Goal: Information Seeking & Learning: Find specific fact

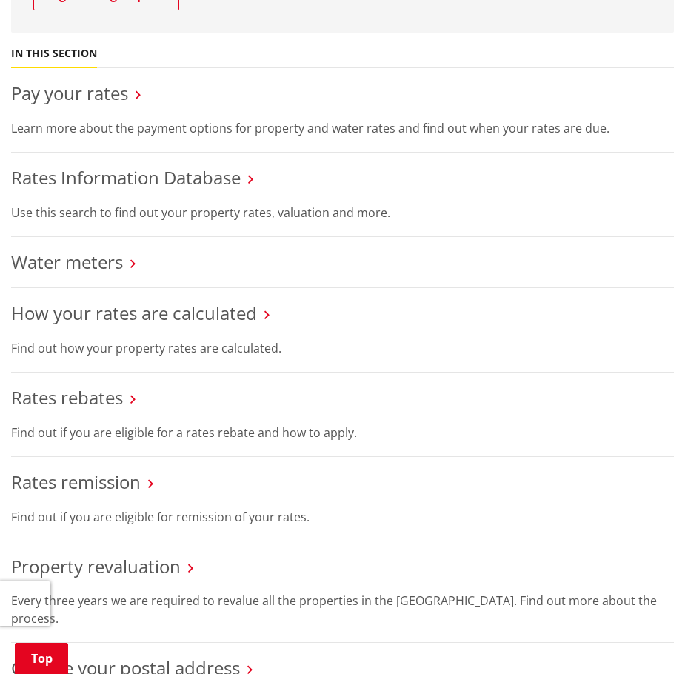
scroll to position [370, 0]
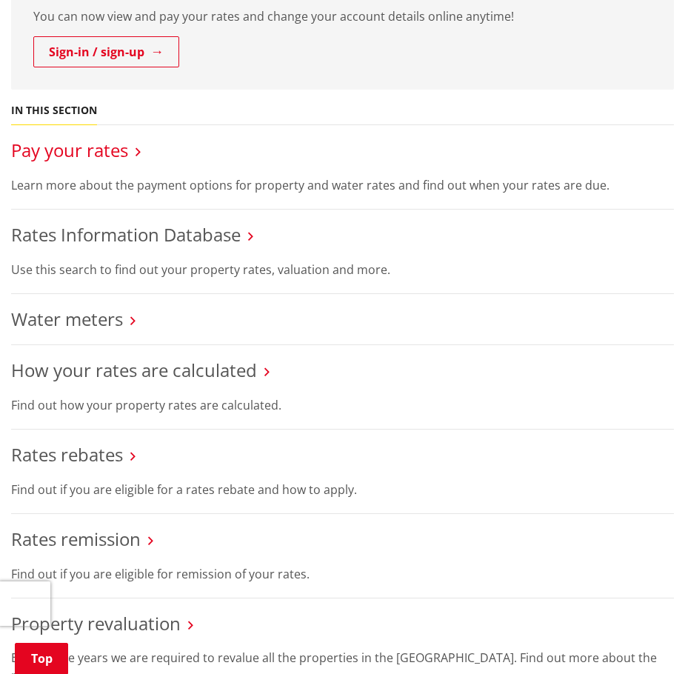
click at [77, 151] on link "Pay your rates" at bounding box center [69, 150] width 117 height 24
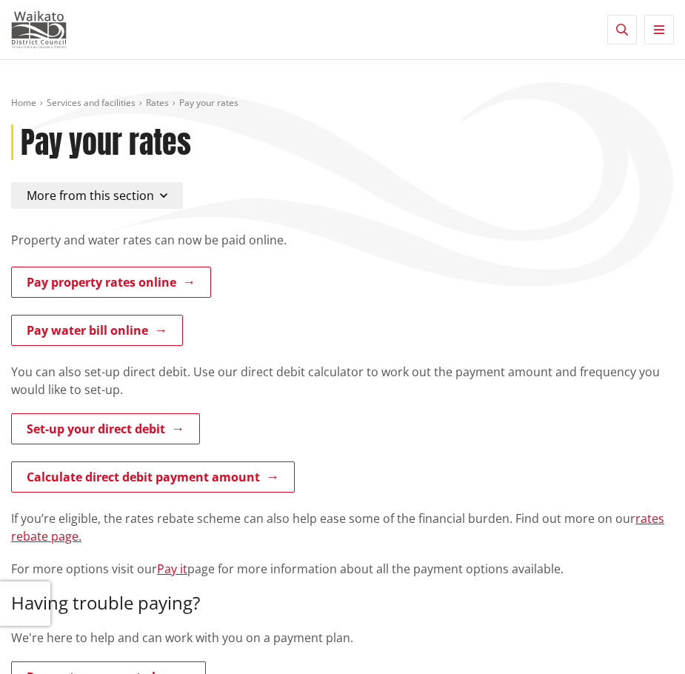
click at [51, 41] on img at bounding box center [39, 29] width 56 height 37
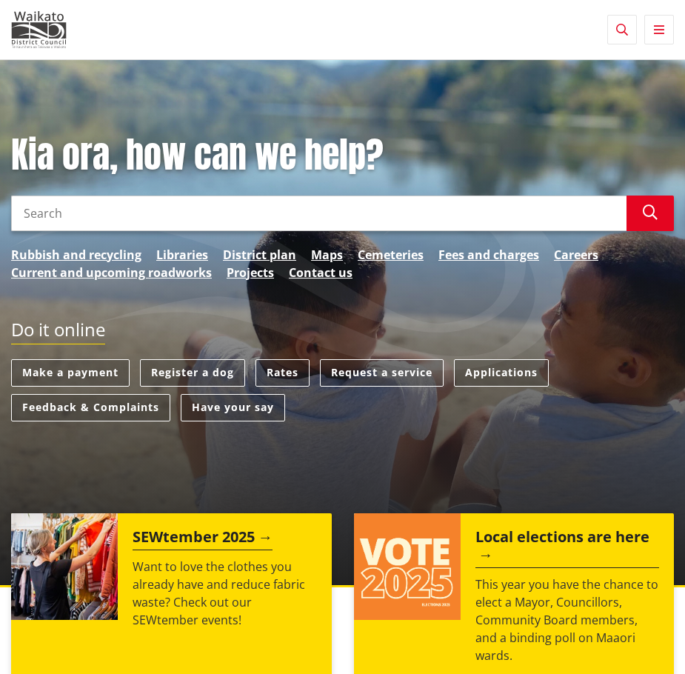
click at [190, 224] on input "Search" at bounding box center [319, 214] width 616 height 36
click at [181, 199] on input "Search" at bounding box center [319, 214] width 616 height 36
paste input "12 Glenkirk Crescent"
type input "12 Glenkirk Crescent"
click at [656, 213] on icon "button" at bounding box center [650, 212] width 15 height 15
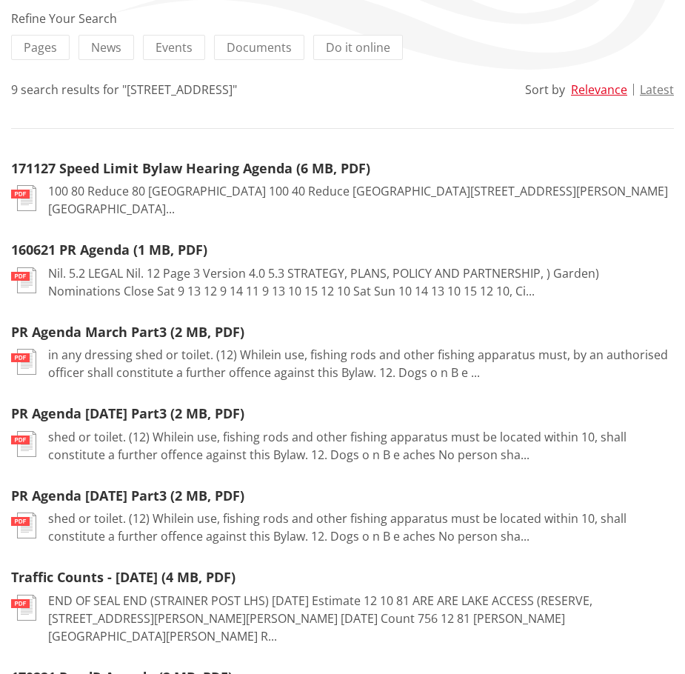
scroll to position [370, 0]
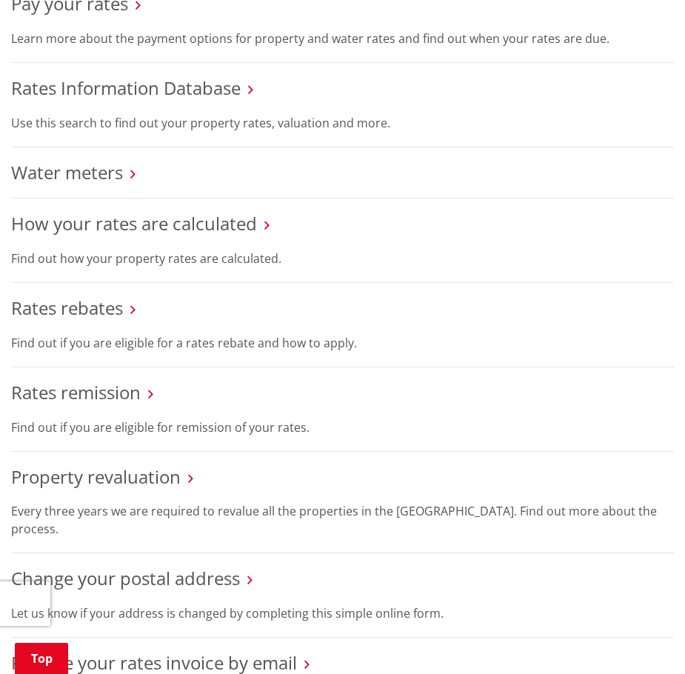
scroll to position [519, 0]
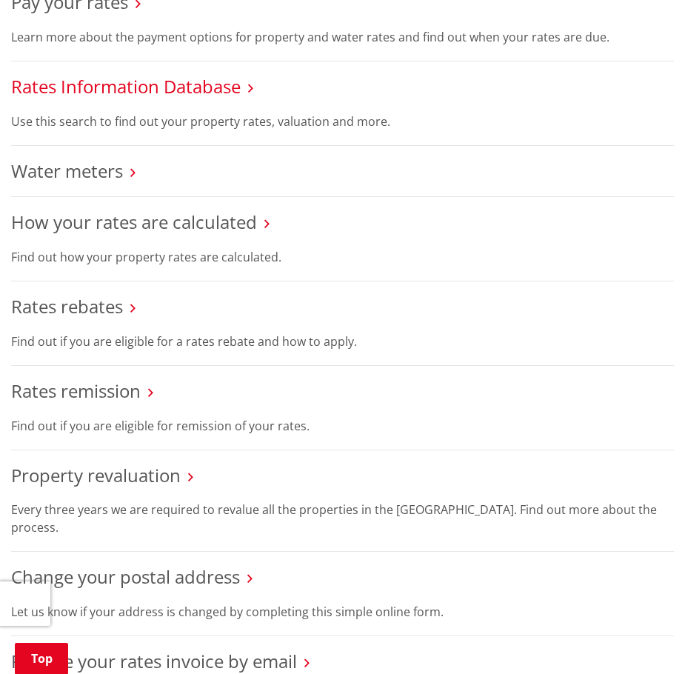
click at [122, 93] on link "Rates Information Database" at bounding box center [126, 86] width 230 height 24
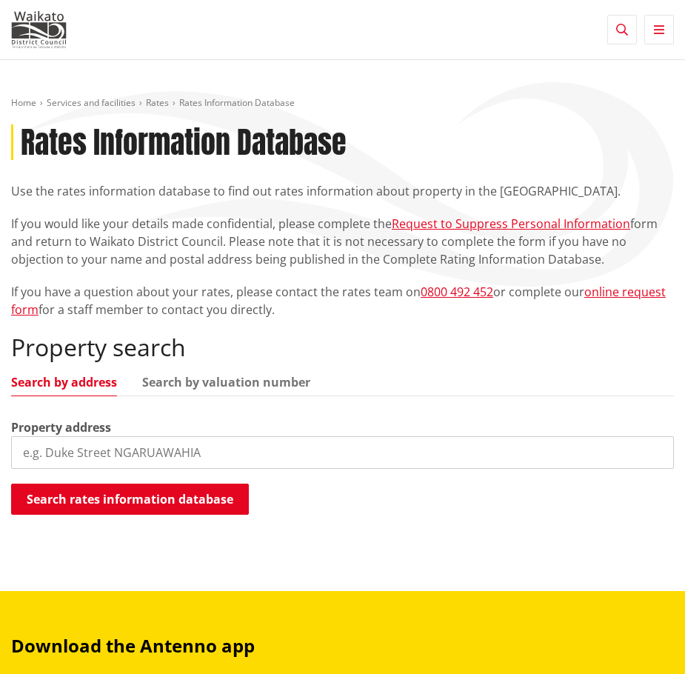
click at [119, 444] on input "search" at bounding box center [342, 452] width 663 height 33
type input "1"
paste input "1"
type input "12 Glenkirk Crescent"
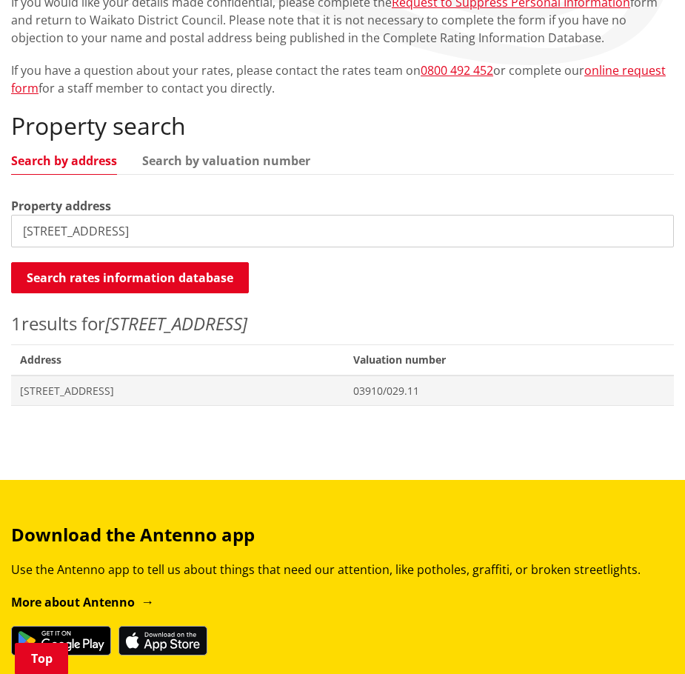
scroll to position [222, 0]
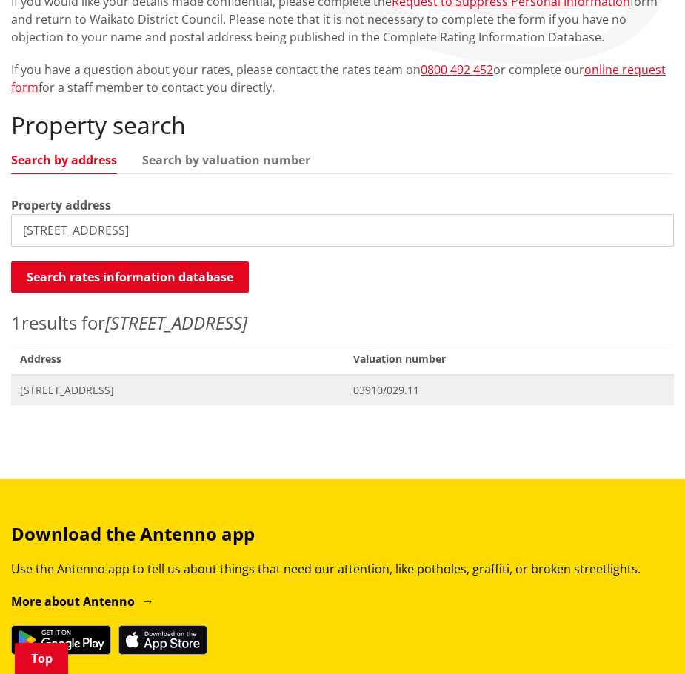
click at [131, 393] on span "12 Glenkirk Crescent POKENO" at bounding box center [178, 390] width 316 height 15
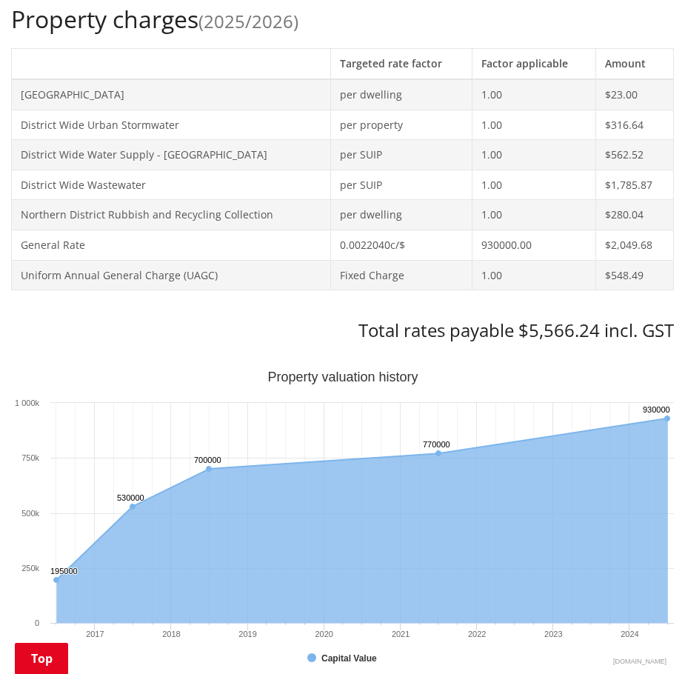
scroll to position [519, 0]
